Goal: Information Seeking & Learning: Learn about a topic

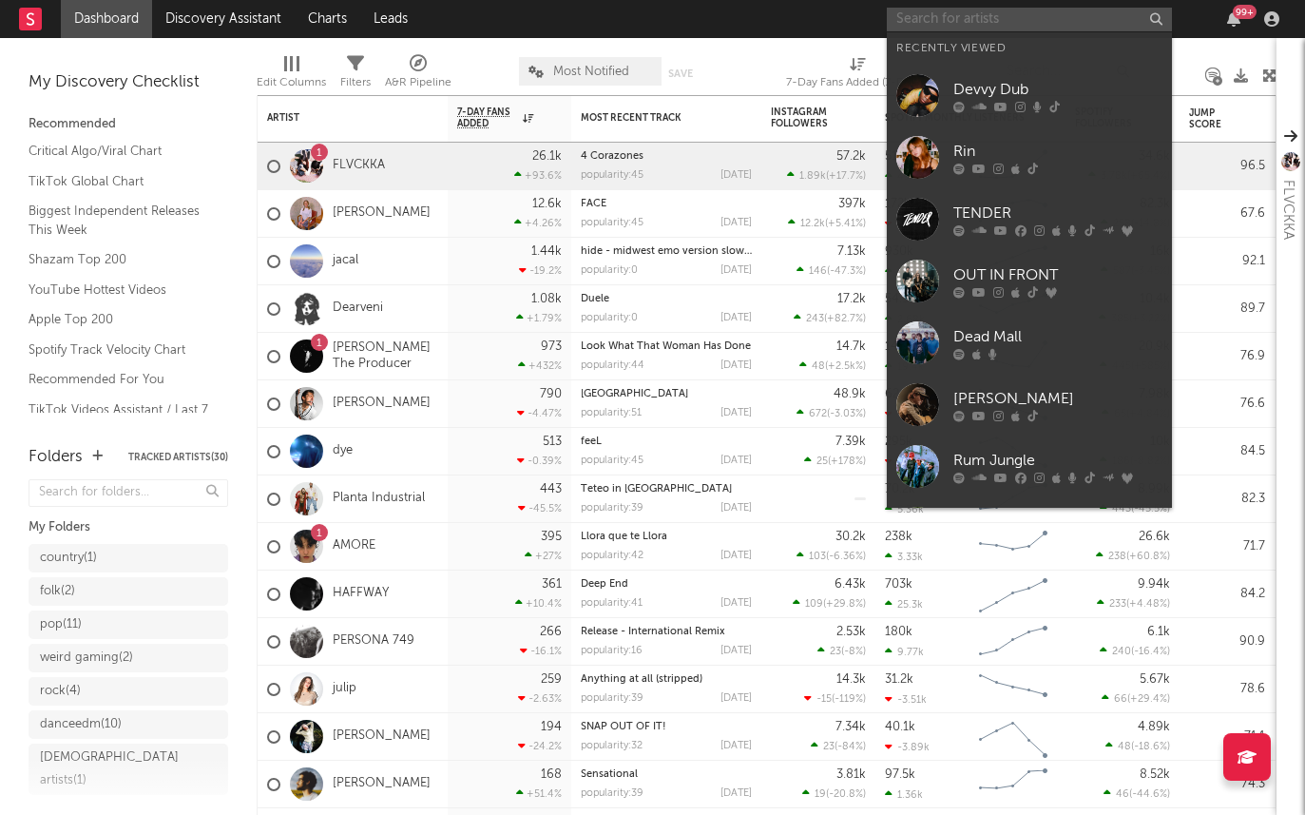
click at [962, 29] on input "text" at bounding box center [1029, 20] width 285 height 24
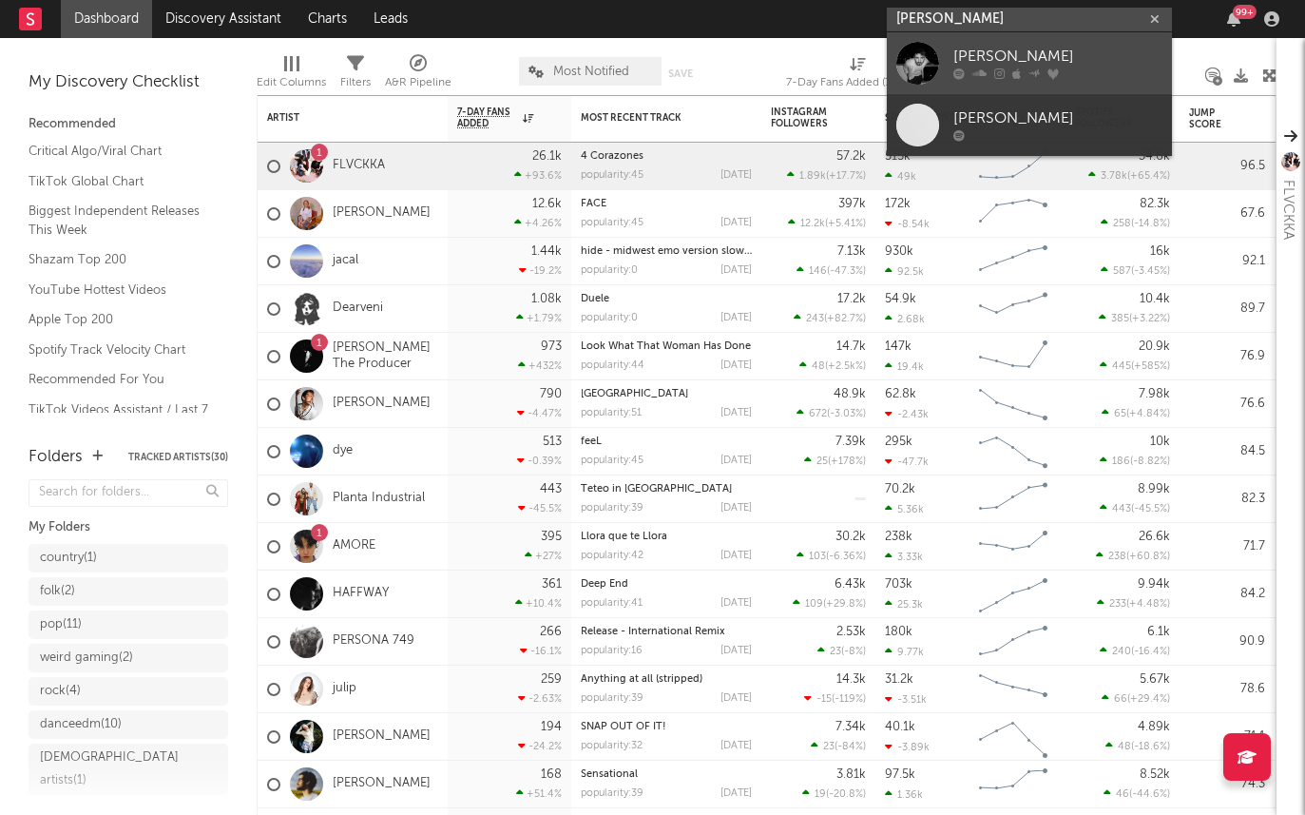
type input "[PERSON_NAME]"
click at [969, 56] on div "[PERSON_NAME]" at bounding box center [1057, 57] width 209 height 23
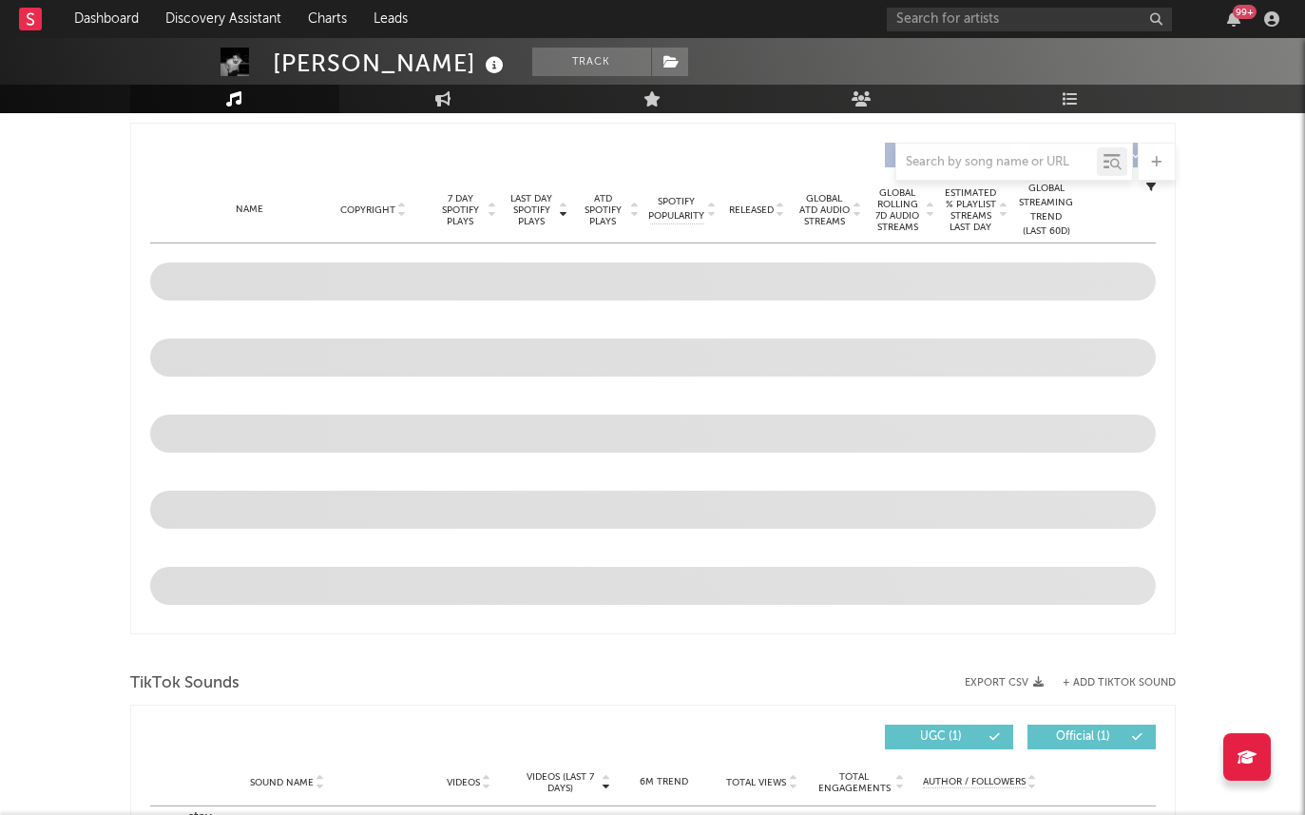
select select "1w"
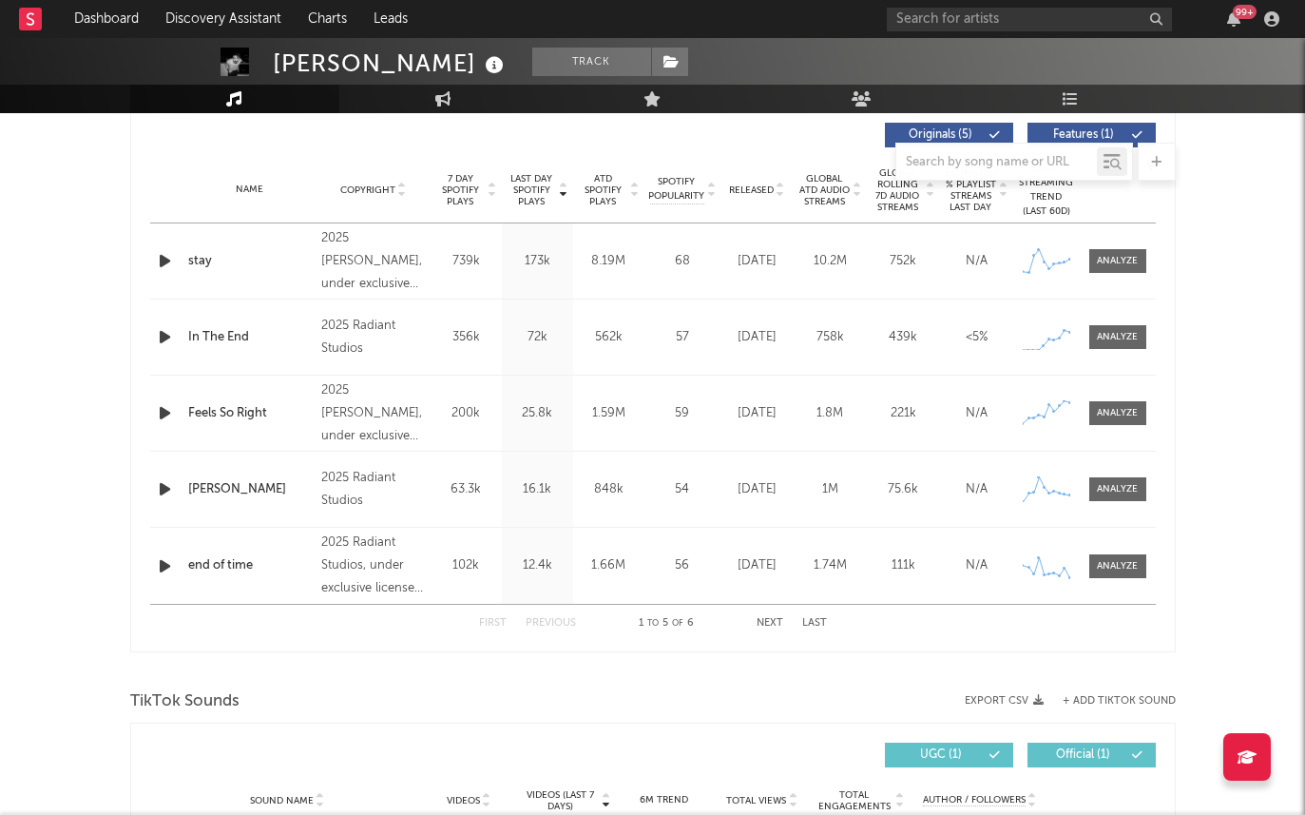
scroll to position [724, 0]
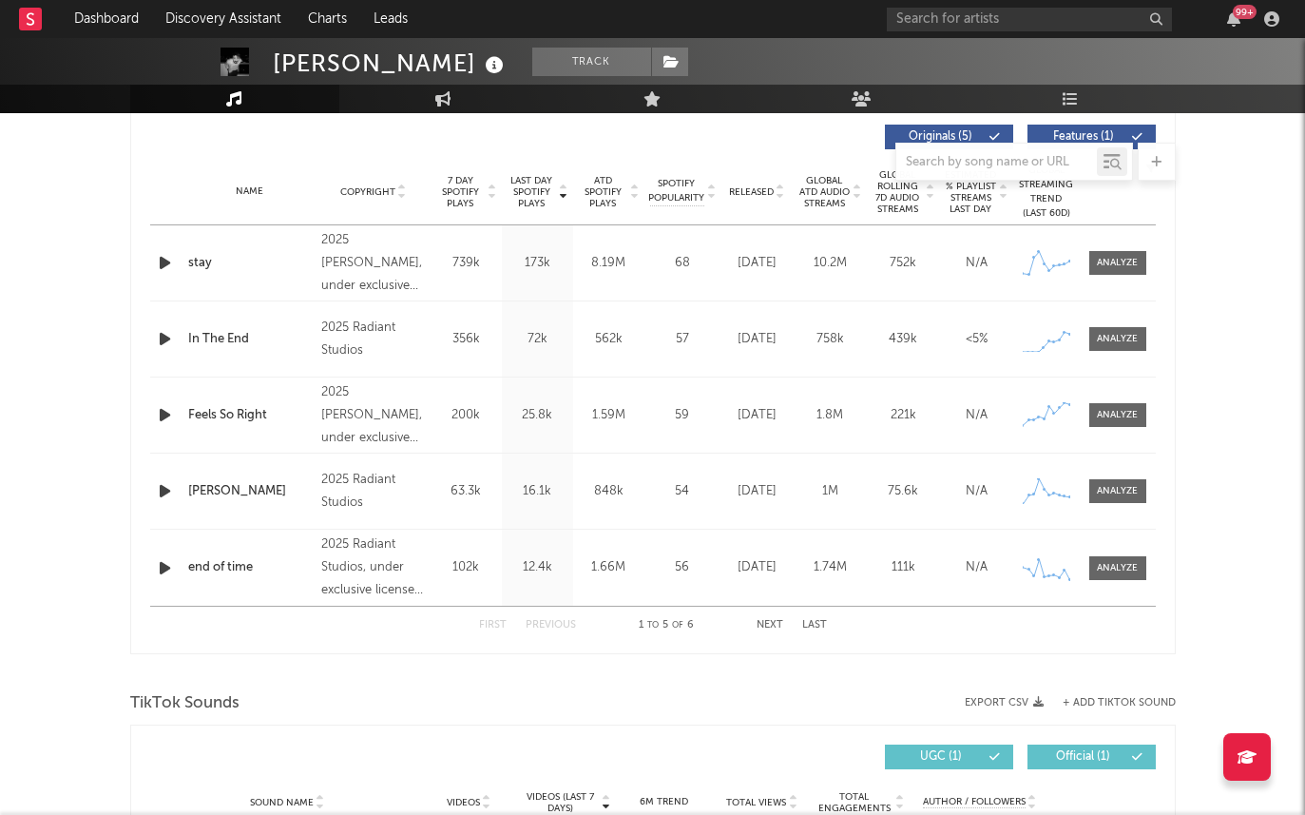
click at [744, 192] on span "Released" at bounding box center [751, 191] width 45 height 11
click at [753, 187] on span "Released" at bounding box center [751, 191] width 45 height 11
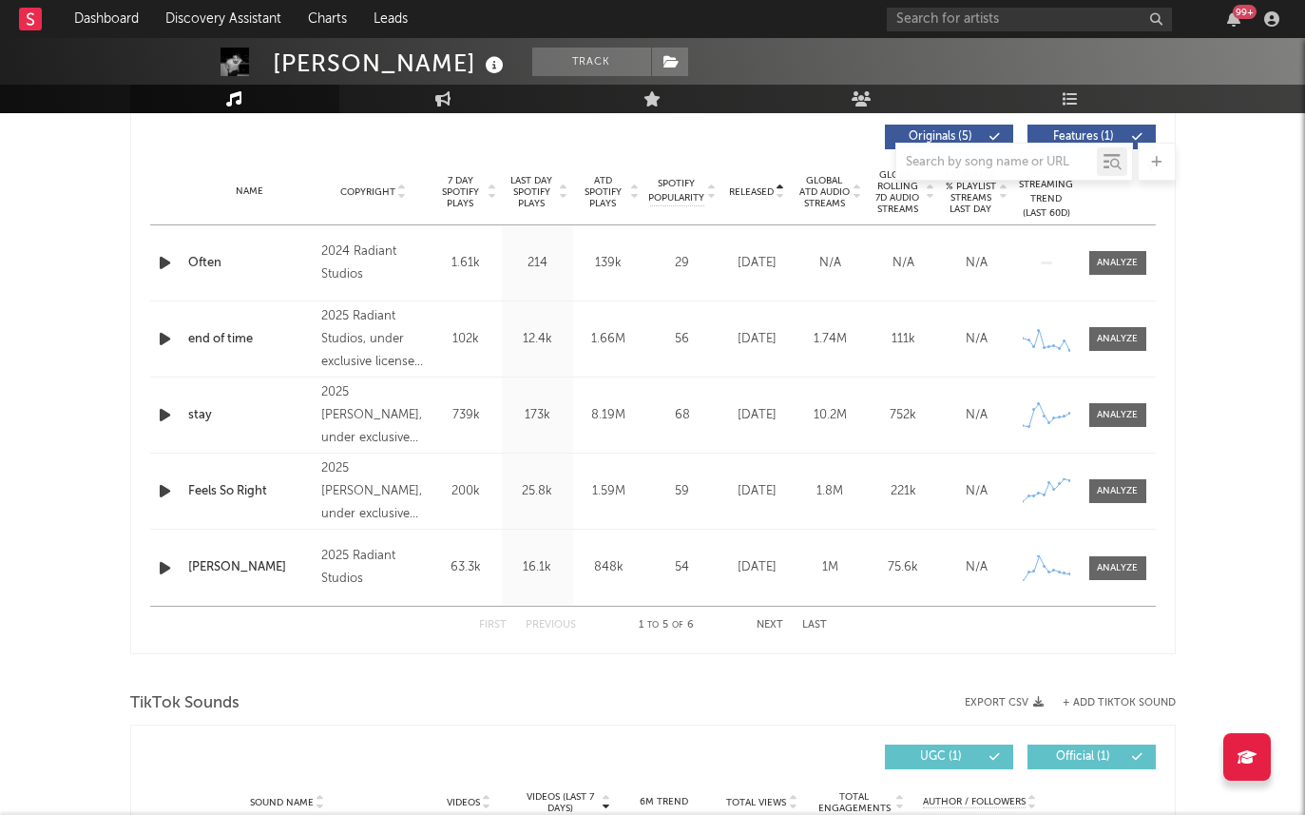
click at [155, 261] on icon "button" at bounding box center [165, 263] width 20 height 24
